Goal: Task Accomplishment & Management: Manage account settings

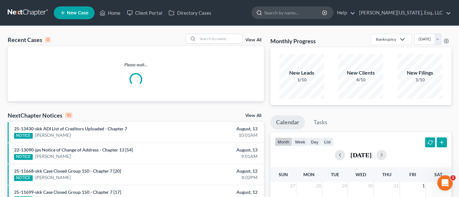
click at [316, 14] on input "search" at bounding box center [293, 13] width 59 height 12
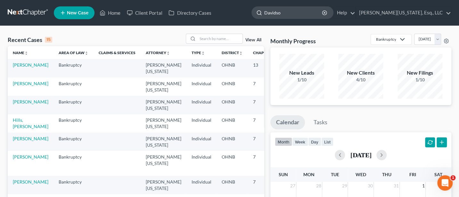
type input "Davidson"
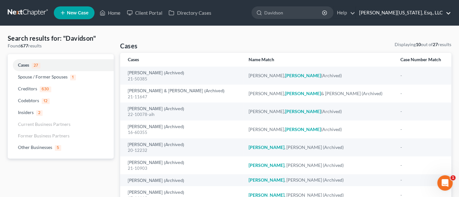
click at [411, 14] on link "[PERSON_NAME][US_STATE], Esq., LLC" at bounding box center [403, 13] width 95 height 12
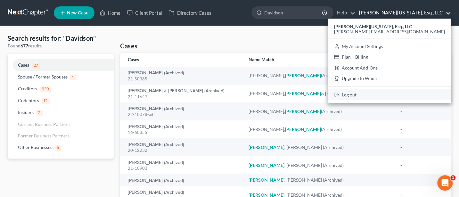
click at [404, 91] on link "Log out" at bounding box center [389, 94] width 123 height 11
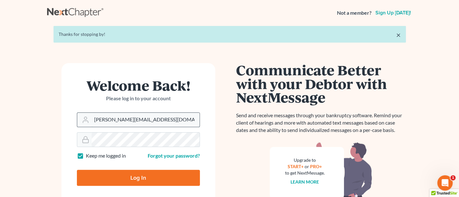
click at [162, 117] on input "Jann@jwashingtonlaw.com" at bounding box center [146, 120] width 108 height 14
type input "Jann@cozmyklaw.com"
click at [134, 177] on input "Log In" at bounding box center [138, 178] width 123 height 16
type input "Thinking..."
